Goal: Information Seeking & Learning: Learn about a topic

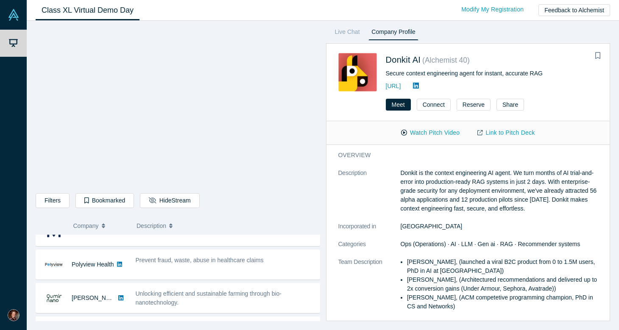
scroll to position [89, 0]
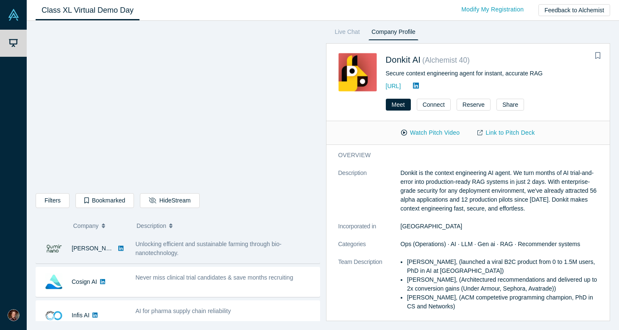
click at [247, 243] on span "Unlocking efficient and sustainable farming through bio-nanotechnology." at bounding box center [209, 249] width 146 height 16
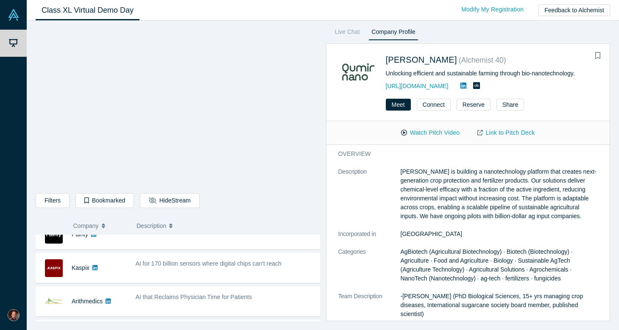
scroll to position [255, 0]
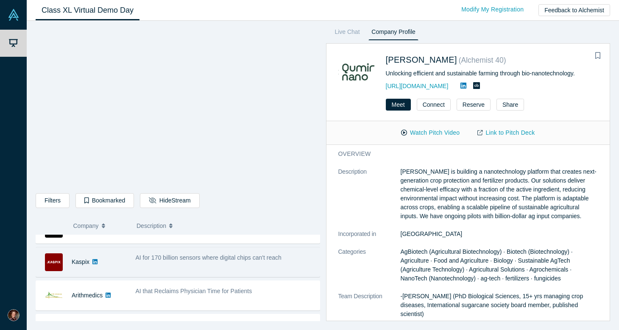
click at [274, 267] on div "AI for 170 billion sensors where digital chips can't reach" at bounding box center [225, 262] width 189 height 27
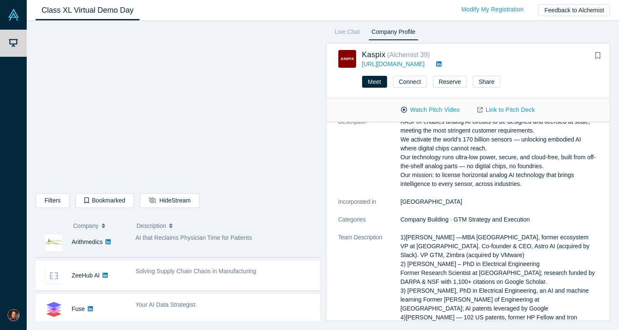
scroll to position [312, 0]
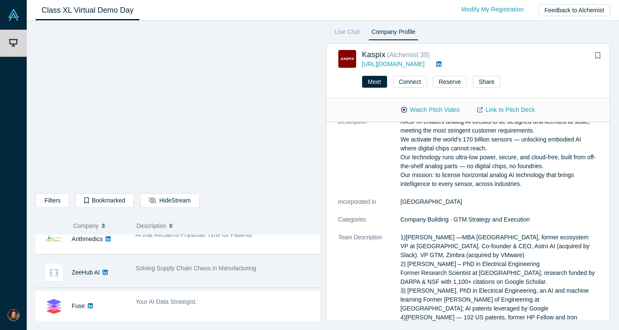
click at [242, 272] on div "Solving Supply Chain Chaos in Manufacturing" at bounding box center [226, 268] width 180 height 9
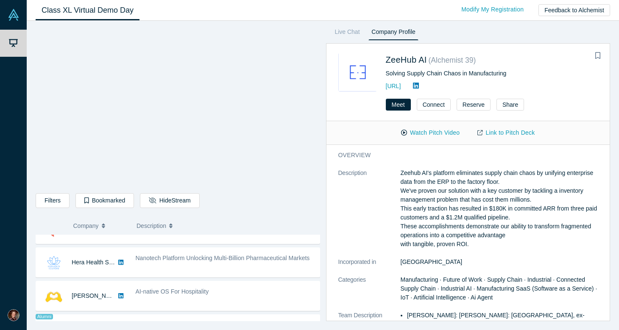
scroll to position [423, 0]
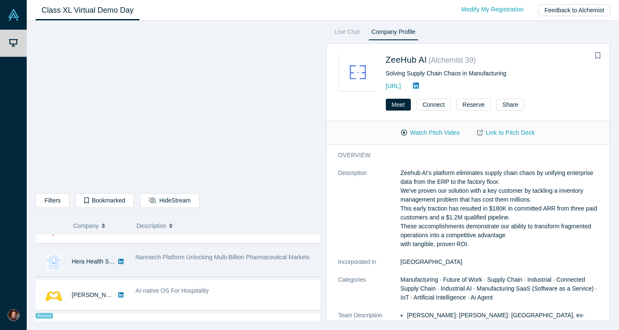
click at [259, 260] on span "Nanotech Platform Unlocking Multi-Billion Pharmaceutical Markets" at bounding box center [223, 257] width 174 height 7
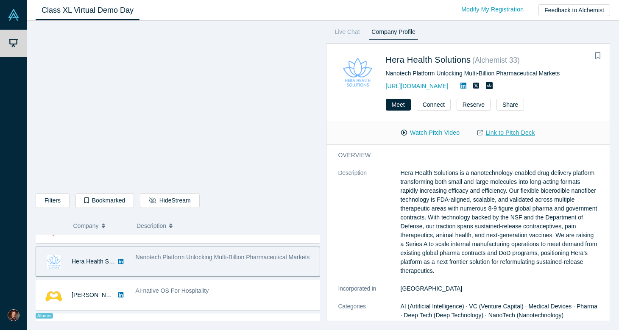
click at [508, 133] on link "Link to Pitch Deck" at bounding box center [505, 132] width 75 height 15
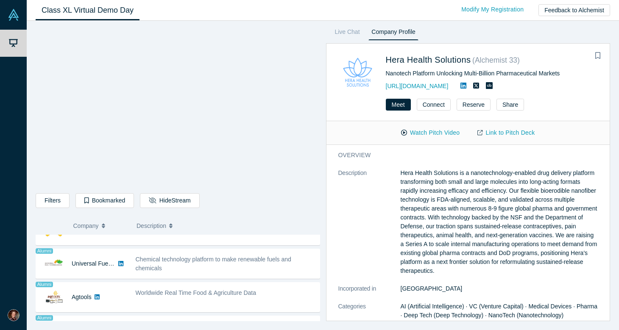
scroll to position [491, 0]
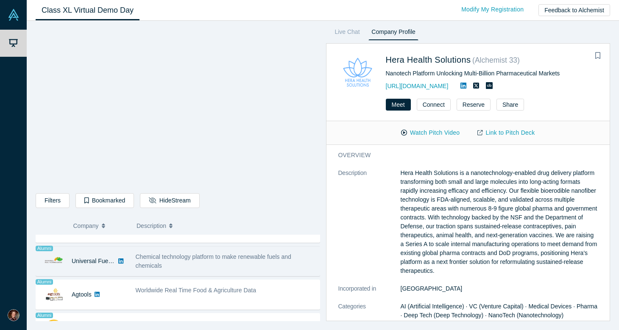
click at [225, 260] on div "Chemical technology platform to make renewable fuels and chemicals" at bounding box center [226, 262] width 180 height 18
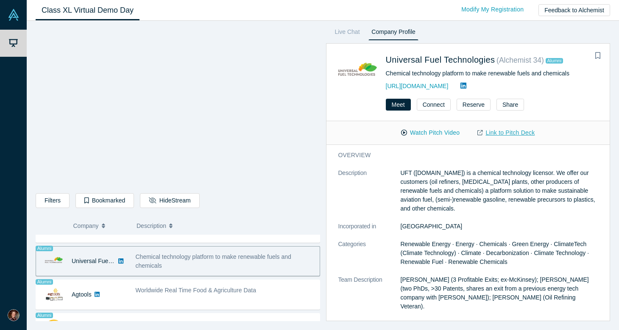
click at [499, 134] on link "Link to Pitch Deck" at bounding box center [505, 132] width 75 height 15
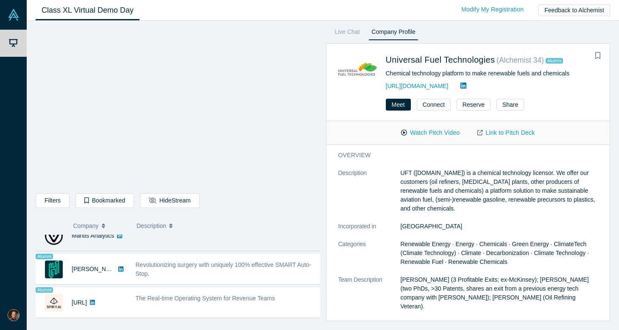
scroll to position [717, 0]
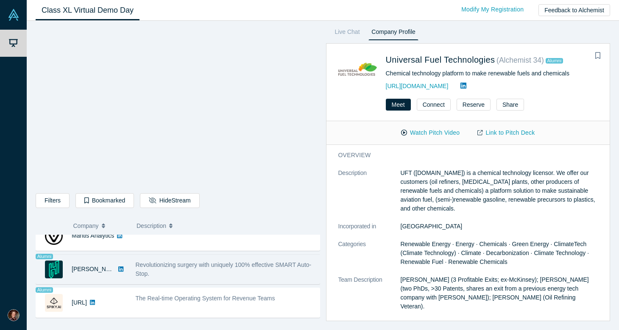
click at [189, 275] on div "Revolutionizing surgery with uniquely 100% effective SMART Auto-Stop." at bounding box center [226, 270] width 180 height 18
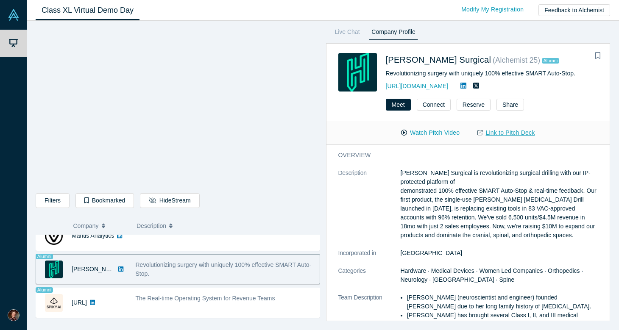
click at [516, 131] on link "Link to Pitch Deck" at bounding box center [505, 132] width 75 height 15
